Goal: Task Accomplishment & Management: Use online tool/utility

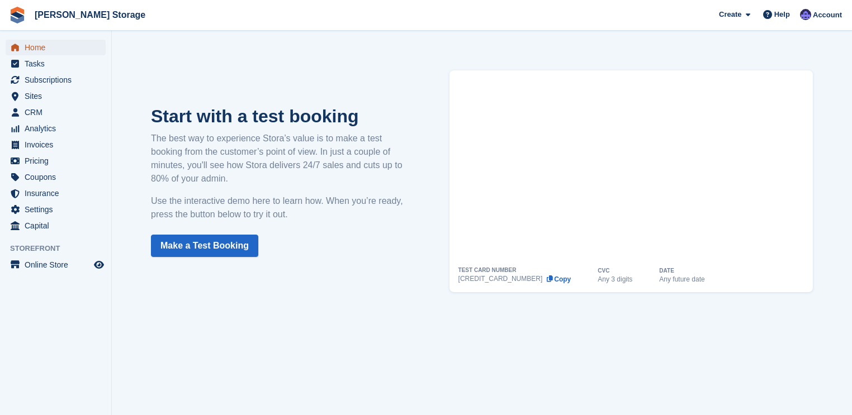
click at [36, 47] on span "Home" at bounding box center [58, 48] width 67 height 16
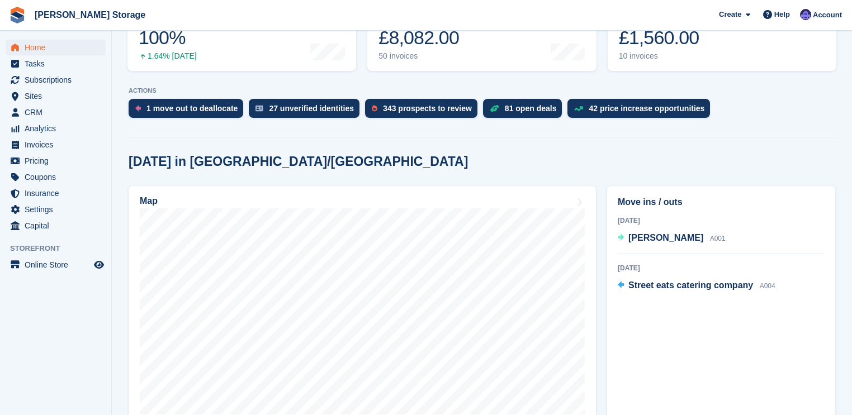
scroll to position [179, 0]
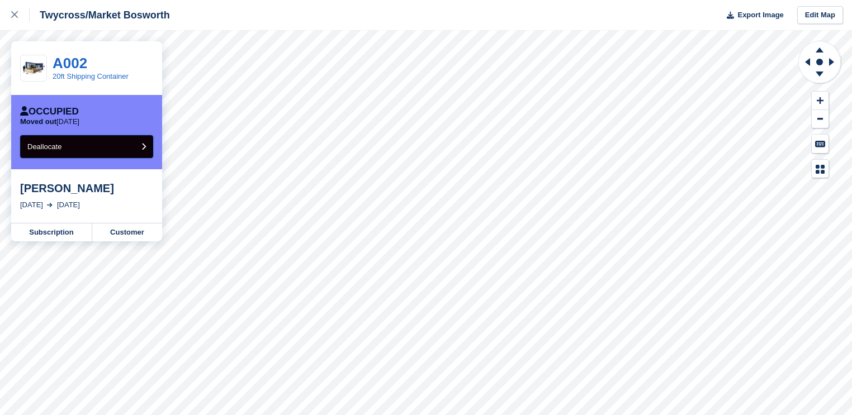
click at [64, 145] on button "Deallocate" at bounding box center [86, 146] width 133 height 23
